Goal: Find specific page/section: Find specific page/section

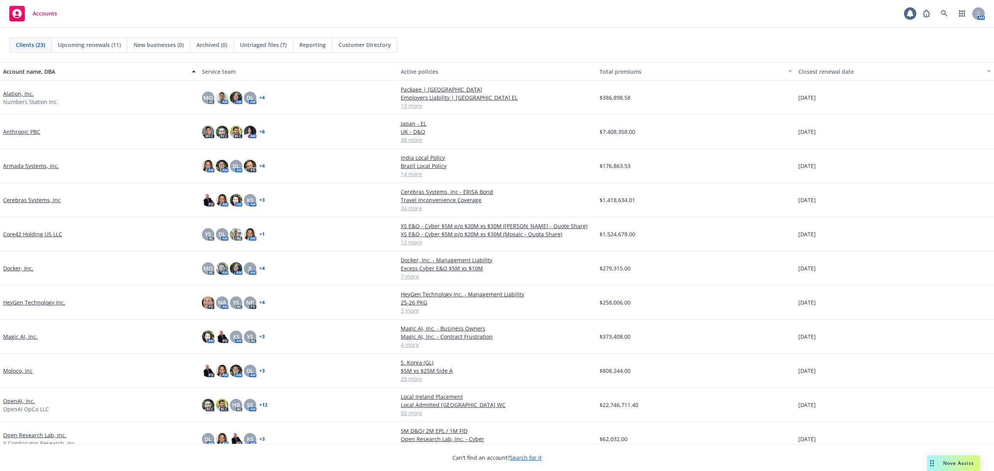
click at [25, 202] on link "Cerebras Systems, Inc" at bounding box center [31, 200] width 57 height 8
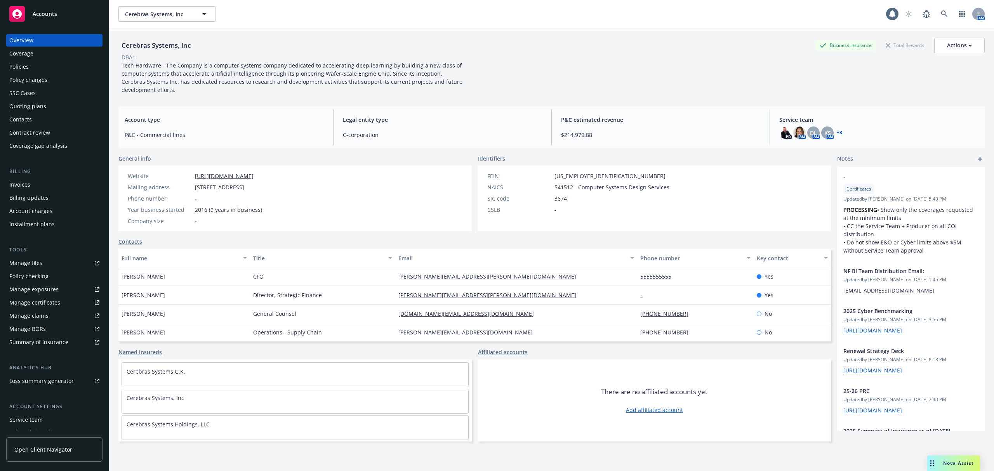
click at [50, 187] on div "Invoices" at bounding box center [54, 185] width 90 height 12
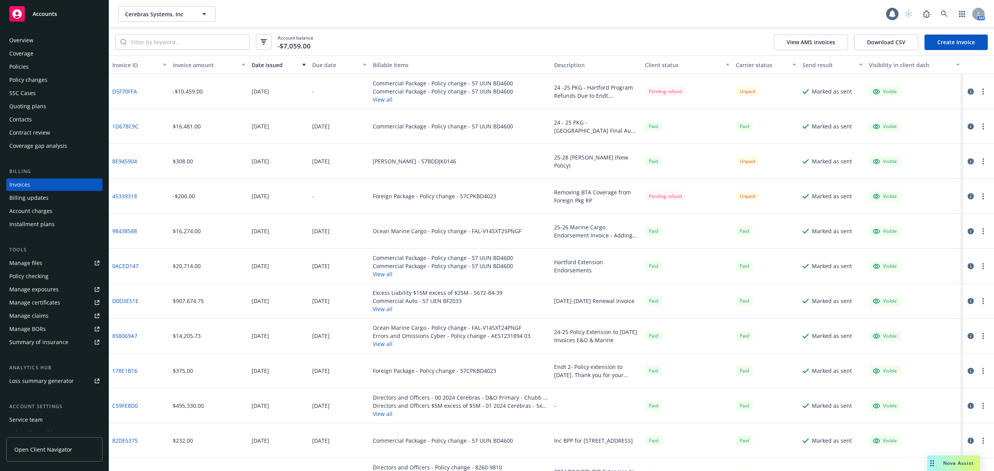
click at [979, 92] on button "button" at bounding box center [983, 91] width 9 height 9
click at [968, 92] on icon "button" at bounding box center [971, 92] width 6 height 6
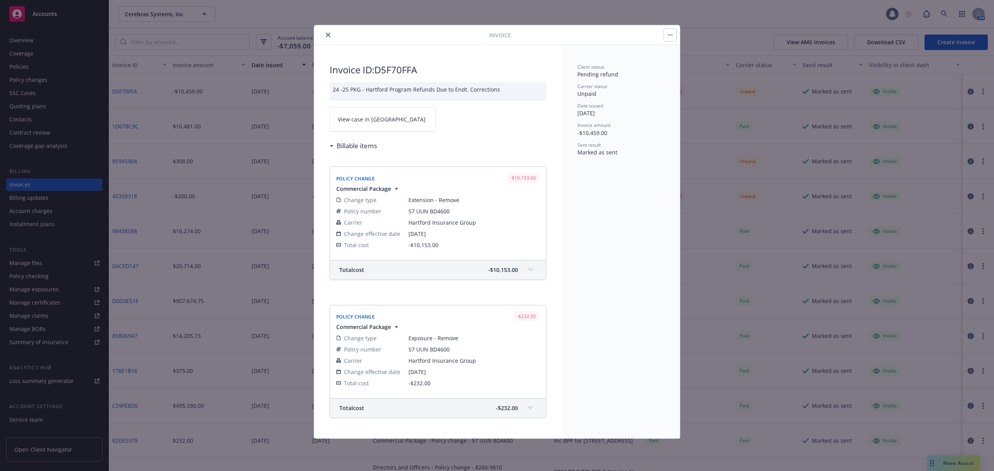
click at [377, 126] on link "View case in [GEOGRAPHIC_DATA]" at bounding box center [383, 119] width 106 height 24
